Goal: Task Accomplishment & Management: Use online tool/utility

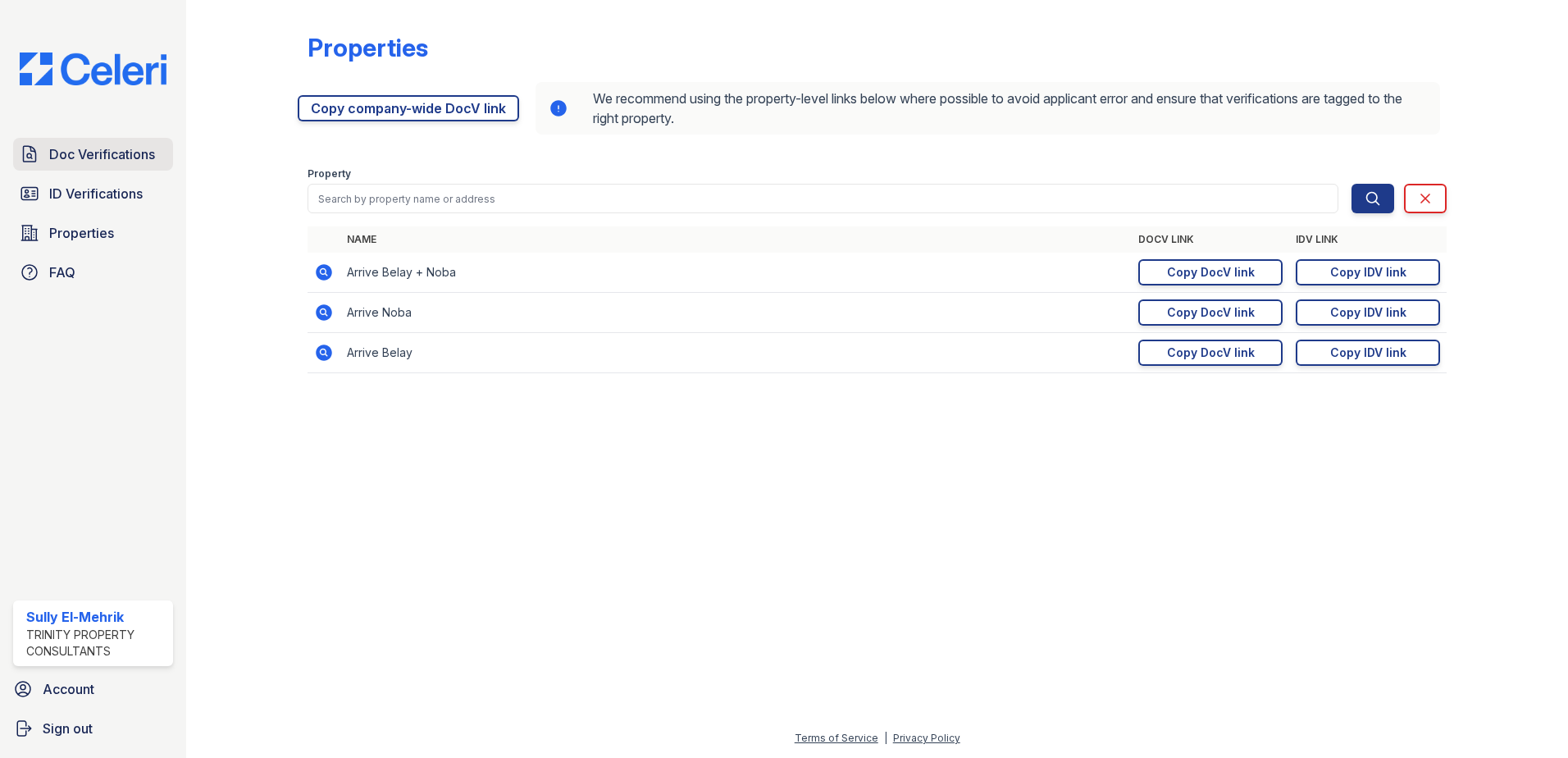
click at [151, 159] on span "Doc Verifications" at bounding box center [101, 154] width 106 height 20
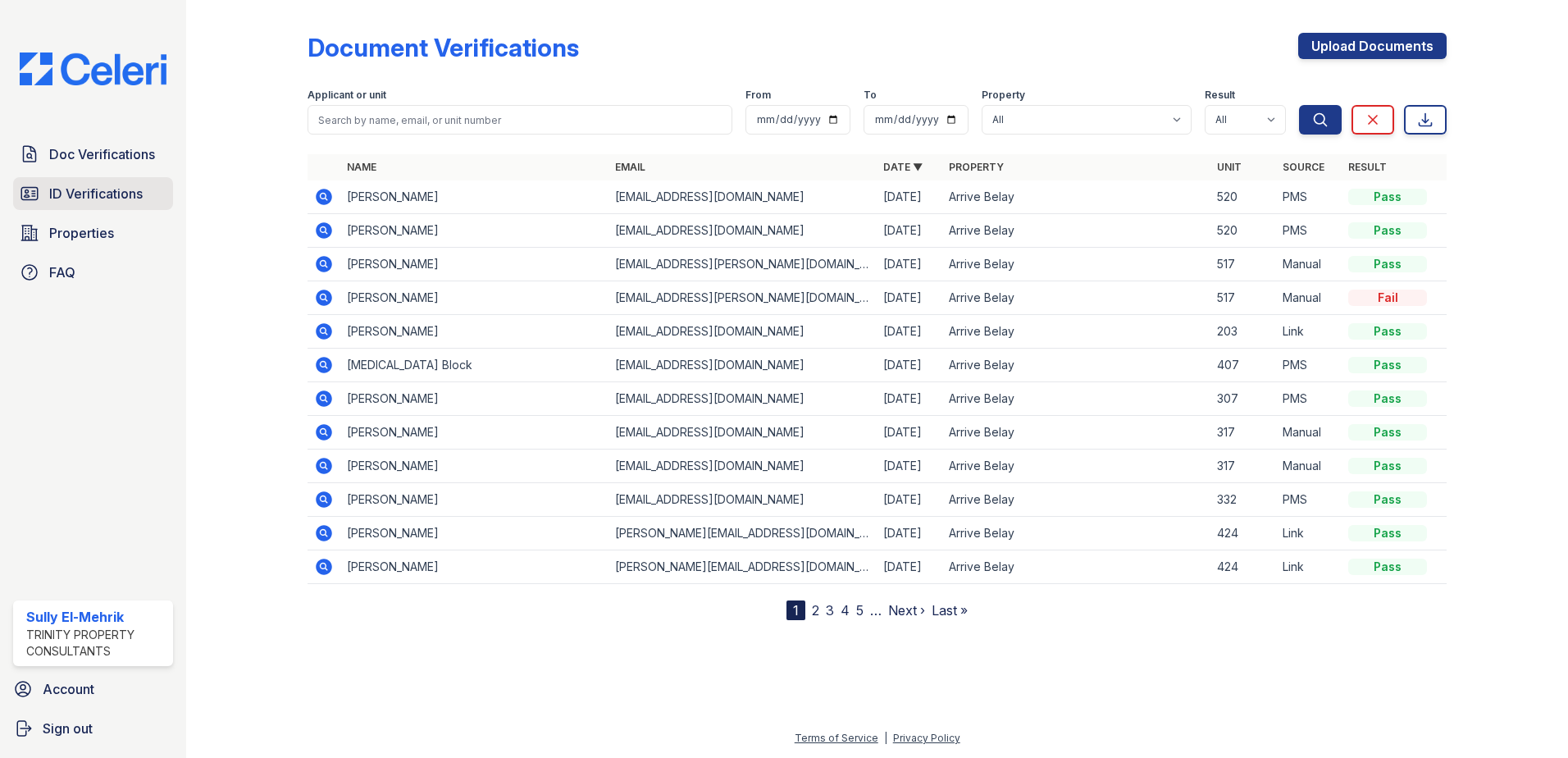
click at [97, 199] on span "ID Verifications" at bounding box center [95, 194] width 93 height 20
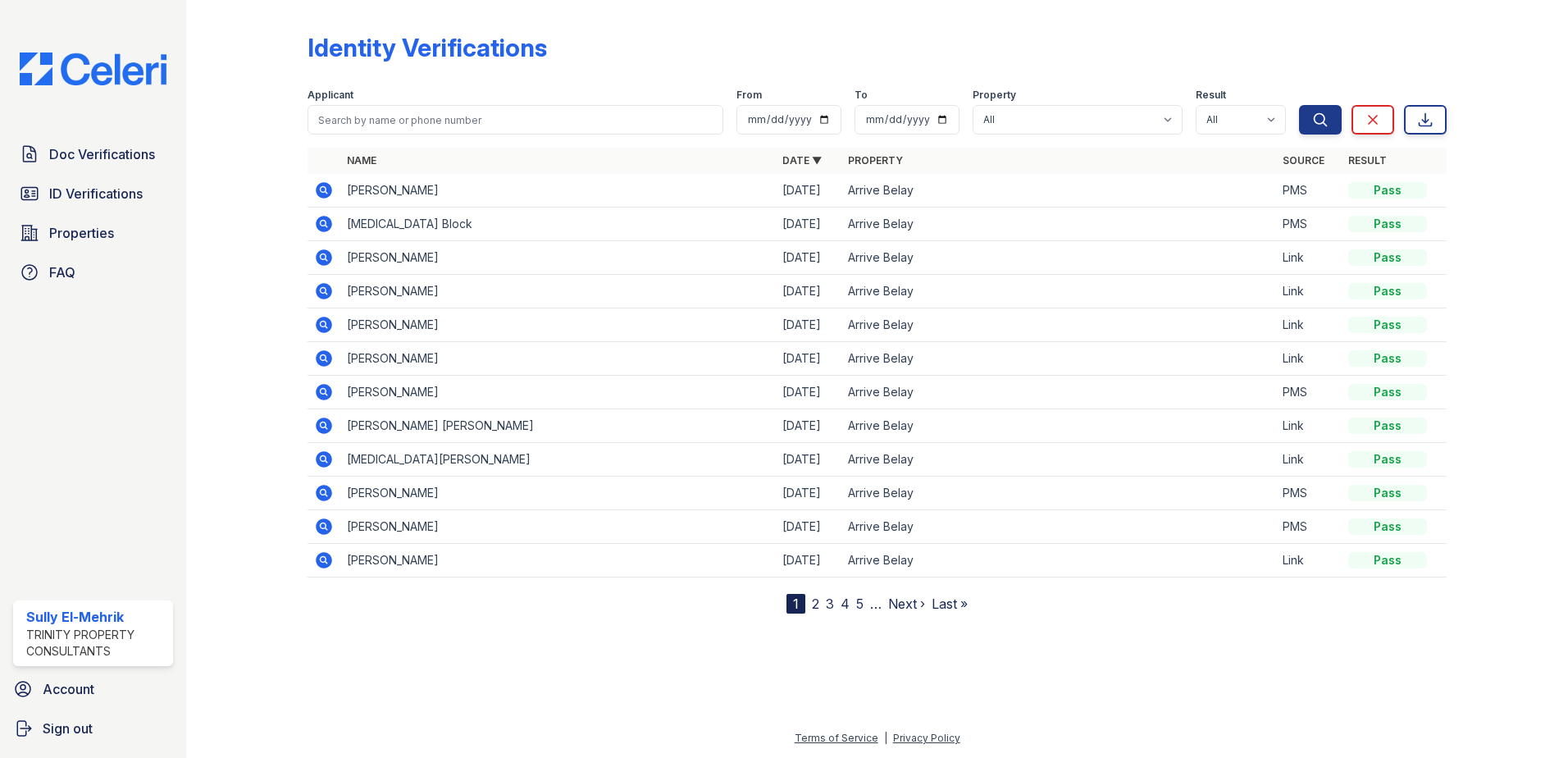
click at [331, 524] on icon at bounding box center [323, 526] width 16 height 16
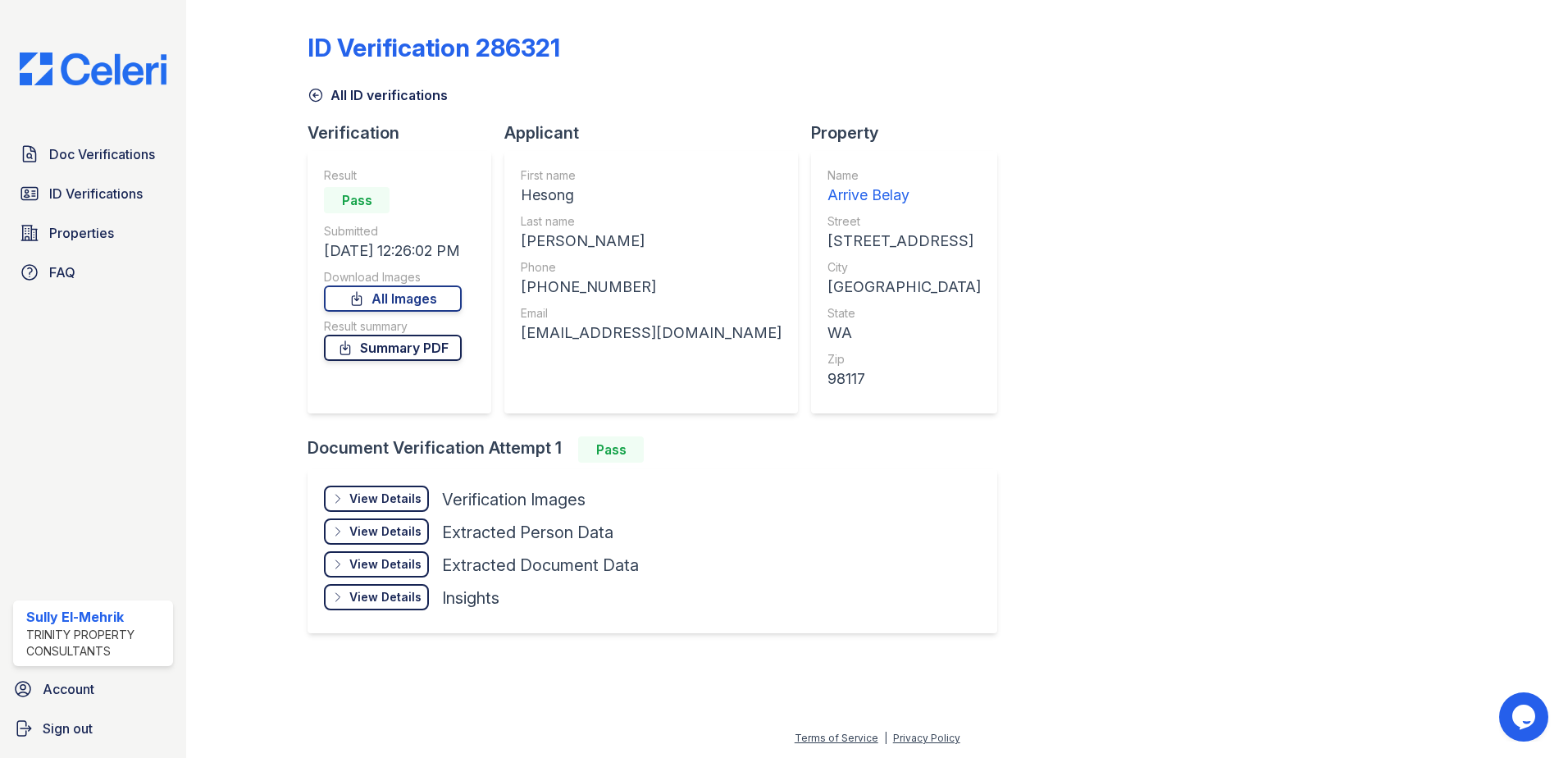
click at [410, 355] on link "Summary PDF" at bounding box center [393, 348] width 138 height 27
